Goal: Task Accomplishment & Management: Use online tool/utility

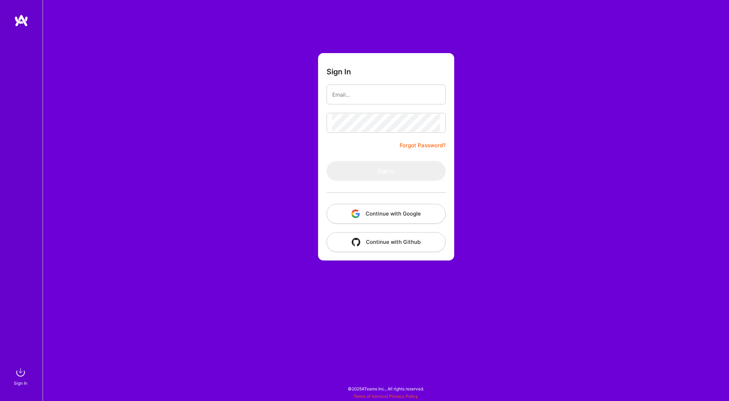
click at [400, 219] on button "Continue with Google" at bounding box center [385, 214] width 119 height 20
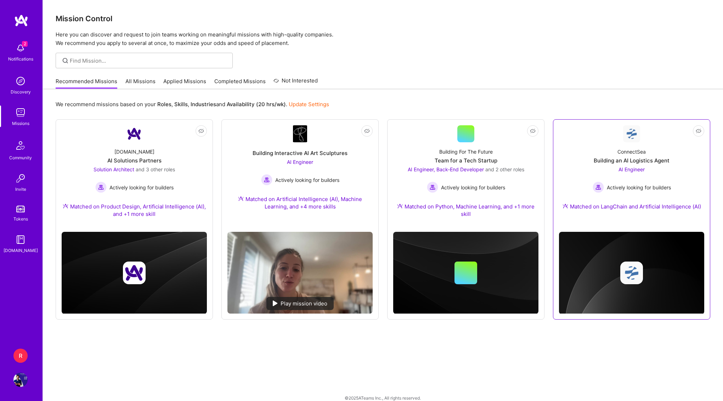
click at [610, 165] on div "ConnectSea Building an AI Logistics Agent AI Engineer Actively looking for buil…" at bounding box center [631, 180] width 145 height 77
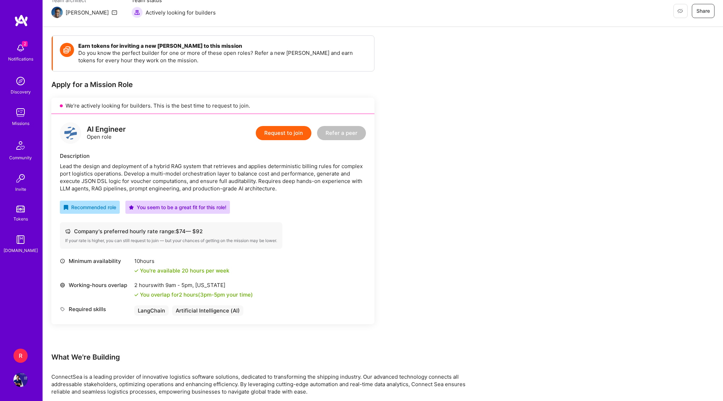
scroll to position [159, 0]
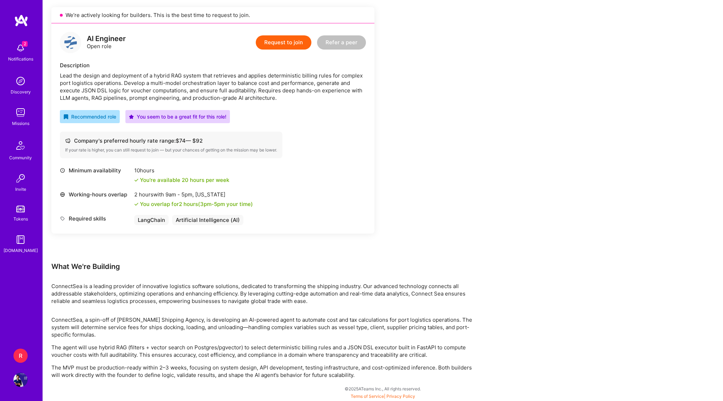
click at [116, 172] on div "Minimum availability" at bounding box center [95, 170] width 71 height 7
click at [162, 199] on div "2 hours with 9am - 5pm , [US_STATE] You overlap for 2 hours ( 3pm - 5pm your ti…" at bounding box center [193, 199] width 119 height 17
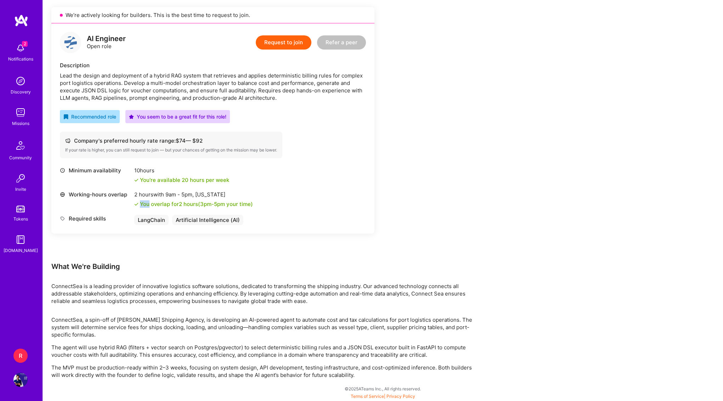
click at [158, 191] on div at bounding box center [158, 191] width 0 height 0
click at [30, 382] on div "2 Notifications Discovery Missions Community Invite Tokens [DOMAIN_NAME] R RNA-…" at bounding box center [21, 200] width 43 height 401
click at [24, 382] on img at bounding box center [20, 380] width 14 height 14
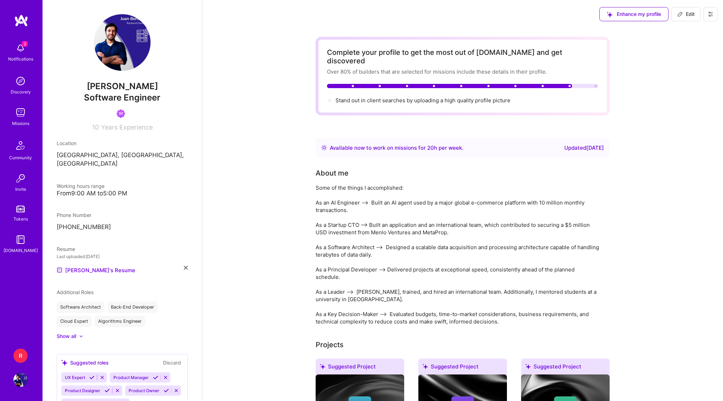
click at [21, 355] on div "R" at bounding box center [20, 356] width 14 height 14
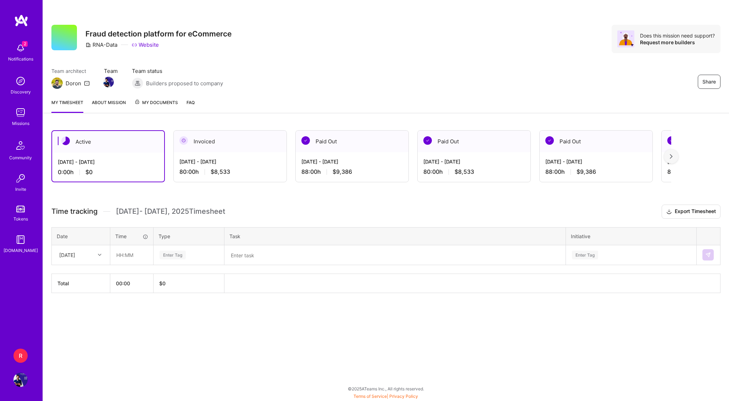
click at [24, 67] on div "2 Notifications Discovery Missions Community Invite Tokens [DOMAIN_NAME]" at bounding box center [21, 147] width 43 height 215
click at [19, 57] on div "Notifications" at bounding box center [20, 58] width 25 height 7
